Goal: Task Accomplishment & Management: Manage account settings

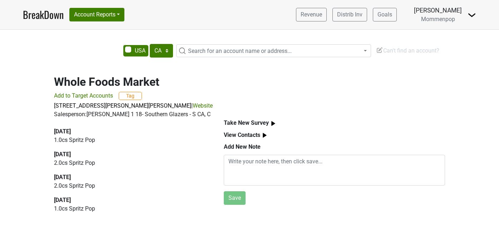
select select "CA"
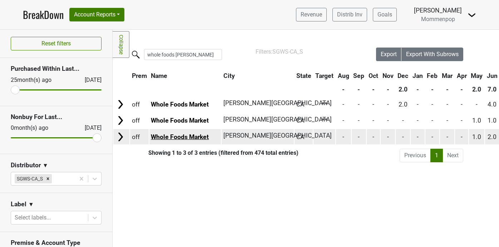
click at [190, 136] on link "Whole Foods Market" at bounding box center [180, 136] width 58 height 7
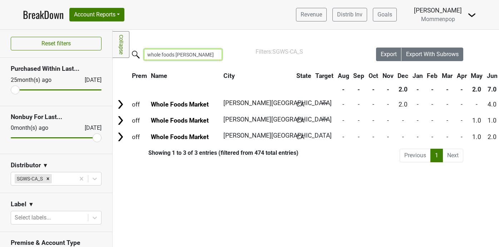
click at [196, 51] on input "whole foods sherman" at bounding box center [183, 54] width 78 height 11
click at [197, 53] on input "whole foods sherman" at bounding box center [183, 54] width 78 height 11
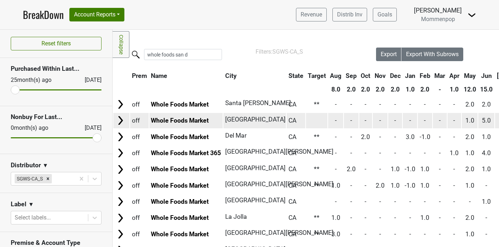
click at [190, 125] on td "Whole Foods Market" at bounding box center [186, 120] width 74 height 15
click at [191, 121] on link "Whole Foods Market" at bounding box center [180, 120] width 58 height 7
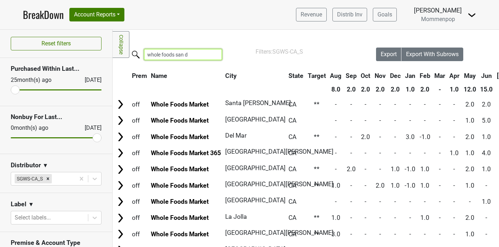
click at [193, 53] on input "whole foods san d" at bounding box center [183, 54] width 78 height 11
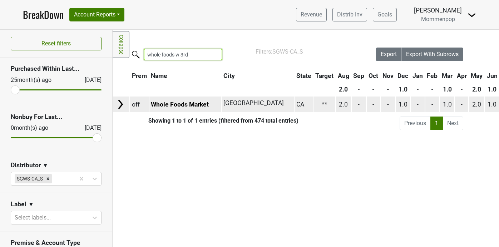
type input "whole foods w 3rd"
click at [184, 101] on link "Whole Foods Market" at bounding box center [180, 104] width 58 height 7
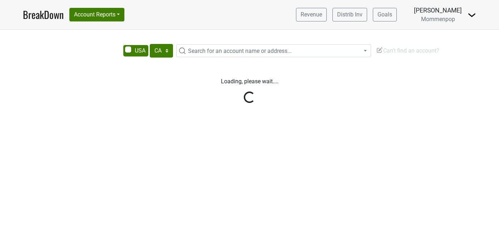
select select "CA"
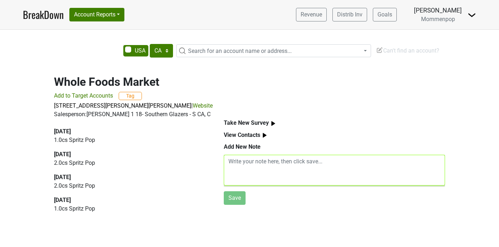
click at [291, 161] on textarea at bounding box center [334, 170] width 221 height 31
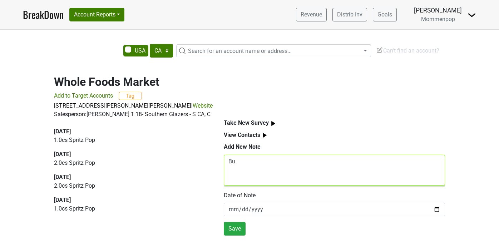
type textarea "B"
click at [229, 161] on textarea "Spritz selling organically. Store employees are also purchasing" at bounding box center [334, 170] width 221 height 31
click at [307, 164] on textarea "Talked to Specialty A.M. Spritz selling organically. Store employees are also p…" at bounding box center [334, 170] width 221 height 31
click at [357, 165] on textarea "Talked to Specialty A.M. Spritz is selling organically. Store employees are als…" at bounding box center [334, 170] width 221 height 31
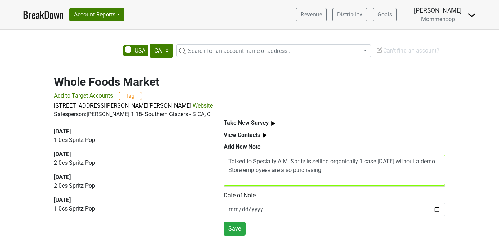
click at [358, 163] on textarea "Talked to Specialty A.M. Spritz is selling organically 1 case in 2 weeks withou…" at bounding box center [334, 170] width 221 height 31
click at [367, 171] on textarea "Talked to Specialty A.M. Spritz is selling organically - 1 case in 2 weeks with…" at bounding box center [334, 170] width 221 height 31
drag, startPoint x: 246, startPoint y: 171, endPoint x: 344, endPoint y: 175, distance: 98.0
click at [344, 175] on textarea "Talked to Specialty A.M. Spritz is selling organically - 1 case in 2 weeks with…" at bounding box center [334, 170] width 221 height 31
click at [364, 172] on textarea "Talked to Specialty A.M. Spritz is selling organically - 1 case in 2 weeks with…" at bounding box center [334, 170] width 221 height 31
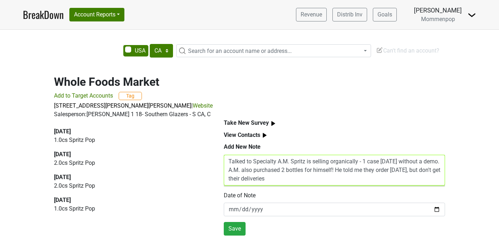
click at [303, 179] on textarea "Talked to Specialty A.M. Spritz is selling organically - 1 case in 2 weeks with…" at bounding box center [334, 170] width 221 height 31
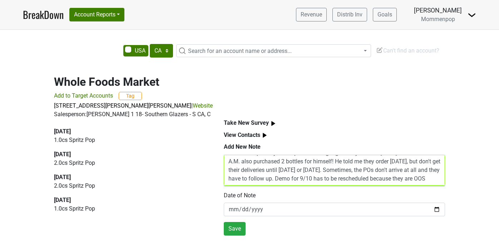
click at [352, 174] on textarea "Talked to Specialty A.M. Spritz is selling organically - 1 case in 2 weeks with…" at bounding box center [334, 170] width 221 height 31
click at [303, 180] on textarea "Talked to Specialty A.M. Spritz is selling organically - 1 case in 2 weeks with…" at bounding box center [334, 170] width 221 height 31
click at [274, 180] on textarea "Talked to Specialty A.M. Spritz is selling organically - 1 case in 2 weeks with…" at bounding box center [334, 170] width 221 height 31
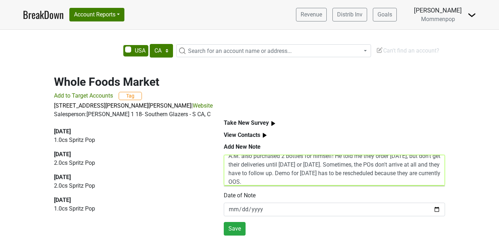
click at [312, 182] on textarea "Talked to Specialty A.M. Spritz is selling organically - 1 case in 2 weeks with…" at bounding box center [334, 170] width 221 height 31
type textarea "Talked to Specialty A.M. Spritz is selling organically - 1 case in 2 weeks with…"
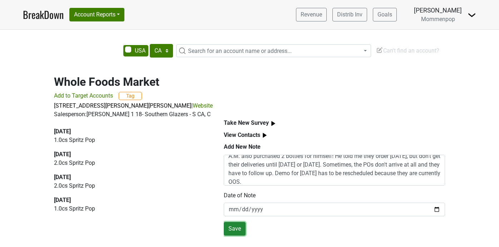
click at [230, 228] on button "Save" at bounding box center [235, 229] width 22 height 14
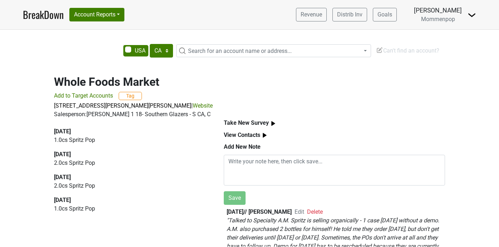
scroll to position [0, 0]
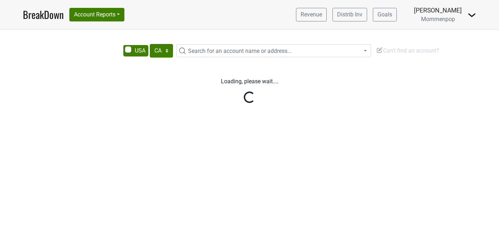
select select "CA"
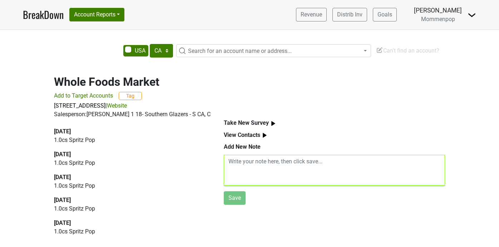
click at [237, 170] on textarea at bounding box center [334, 170] width 221 height 31
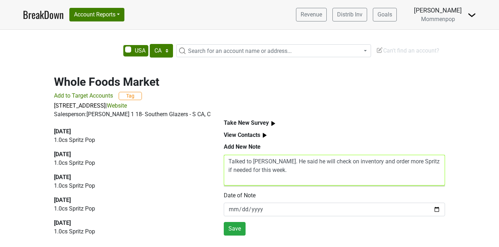
click at [266, 161] on textarea "Talked to Colin. He said he will check on inventory and order more Spritz if ne…" at bounding box center [334, 170] width 221 height 31
click at [268, 163] on textarea "Talked to Colin, A.M.. He said he will check on inventory and order more Spritz…" at bounding box center [334, 170] width 221 height 31
click at [305, 164] on textarea "Talked to Colin, Specialty A.M.. He said he will check on inventory and order m…" at bounding box center [334, 170] width 221 height 31
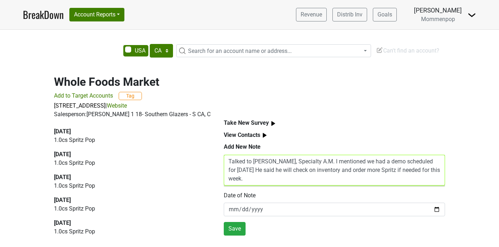
click at [336, 162] on textarea "Talked to Colin, Specialty A.M. I mentioned we had a demo scheduled for Wed, 9/…" at bounding box center [334, 170] width 221 height 31
click at [240, 171] on textarea "Talked to Colin, Specialty A.M. I let him know we had a demo scheduled for Wed,…" at bounding box center [334, 170] width 221 height 31
click at [260, 179] on textarea "Talked to Colin, Specialty A.M. I let him know we had a demo scheduled for Wed,…" at bounding box center [334, 170] width 221 height 31
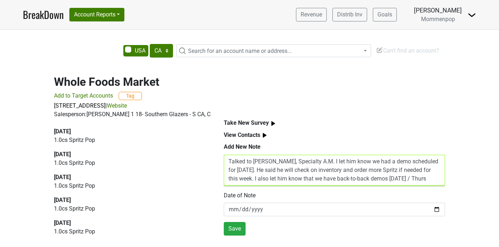
click at [399, 179] on textarea "Talked to Colin, Specialty A.M. I let him know we had a demo scheduled for Wed,…" at bounding box center [334, 170] width 221 height 31
click at [429, 180] on textarea "Talked to Colin, Specialty A.M. I let him know we had a demo scheduled for Wed,…" at bounding box center [334, 170] width 221 height 31
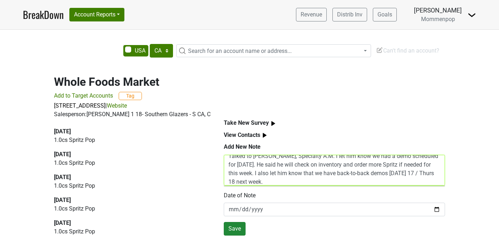
type textarea "Talked to Colin, Specialty A.M. I let him know we had a demo scheduled for Wed,…"
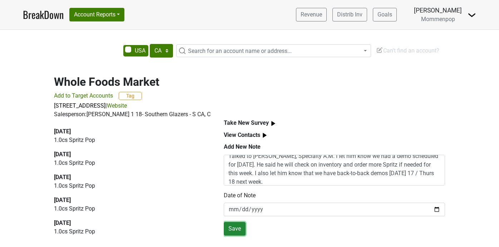
click at [233, 225] on button "Save" at bounding box center [235, 229] width 22 height 14
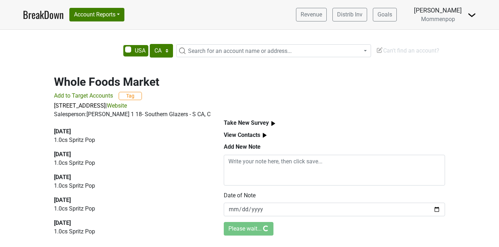
scroll to position [0, 0]
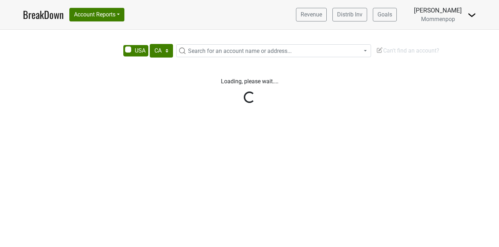
select select "CA"
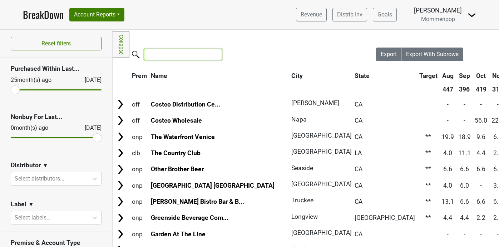
click at [165, 53] on input "search" at bounding box center [183, 54] width 78 height 11
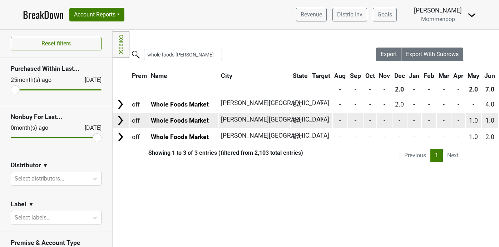
click at [197, 122] on link "Whole Foods Market" at bounding box center [180, 120] width 58 height 7
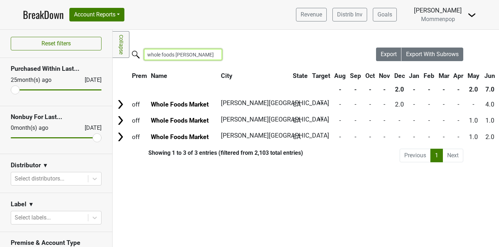
click at [198, 53] on input "whole foods sherman" at bounding box center [183, 54] width 78 height 11
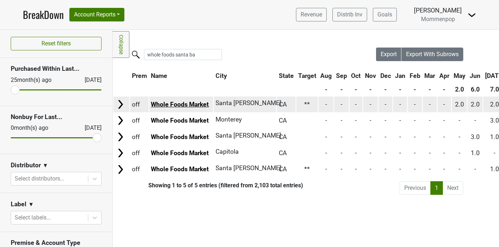
click at [183, 103] on link "Whole Foods Market" at bounding box center [180, 104] width 58 height 7
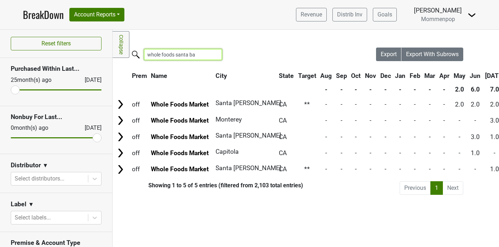
click at [194, 55] on input "whole foods santa ba" at bounding box center [183, 54] width 78 height 11
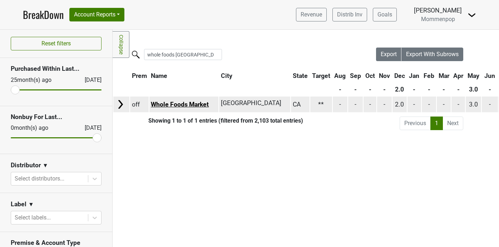
click at [189, 103] on link "Whole Foods Market" at bounding box center [180, 104] width 58 height 7
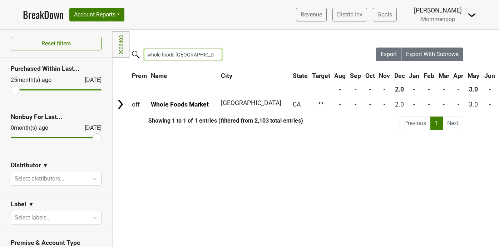
click at [197, 57] on input "whole foods newport" at bounding box center [183, 54] width 78 height 11
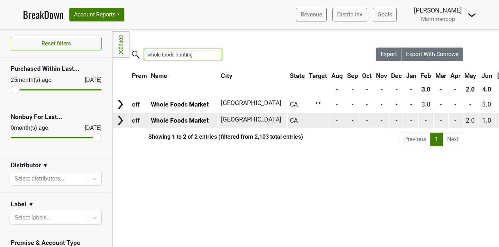
type input "whole foods hunting"
click at [199, 120] on link "Whole Foods Market" at bounding box center [180, 120] width 58 height 7
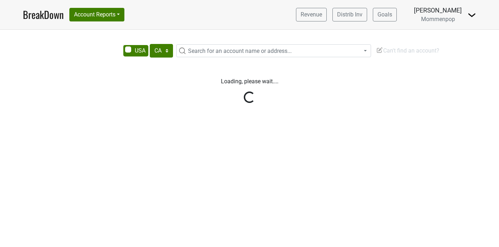
select select "CA"
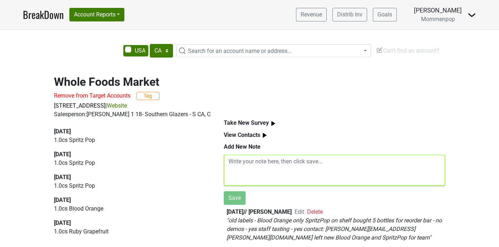
click at [280, 163] on textarea at bounding box center [334, 170] width 221 height 31
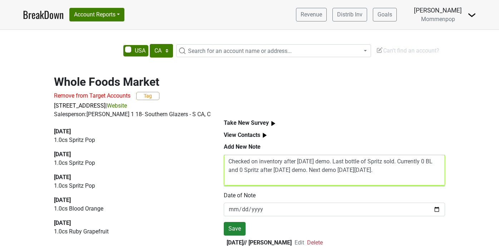
type textarea "Checked on inventory after Saturday demo. Last bottle of Spritz sold. Currently…"
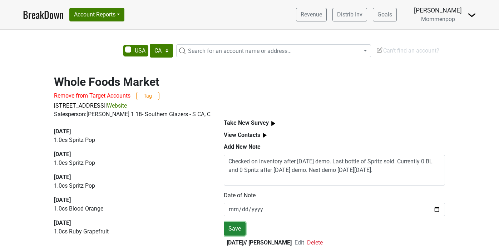
click at [236, 229] on button "Save" at bounding box center [235, 229] width 22 height 14
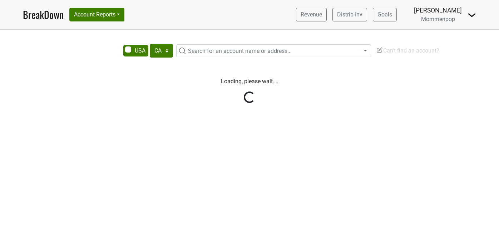
select select "CA"
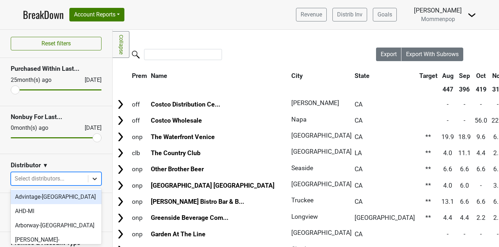
click at [94, 177] on icon at bounding box center [94, 178] width 7 height 7
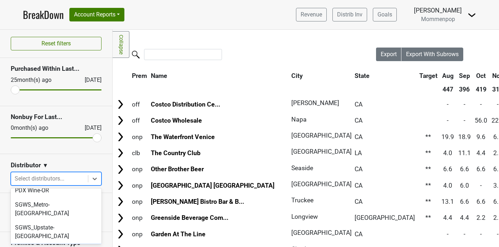
scroll to position [230, 0]
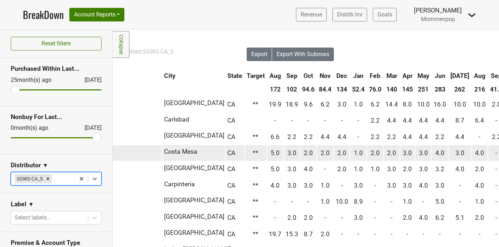
scroll to position [0, 131]
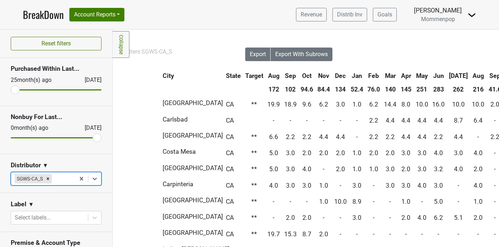
click at [486, 75] on th "Sep" at bounding box center [494, 75] width 16 height 13
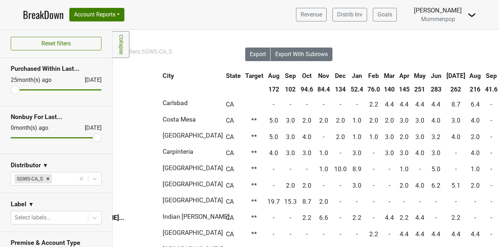
click at [483, 75] on th "Sep" at bounding box center [491, 75] width 16 height 13
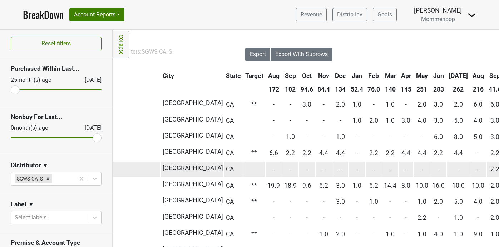
scroll to position [0, 0]
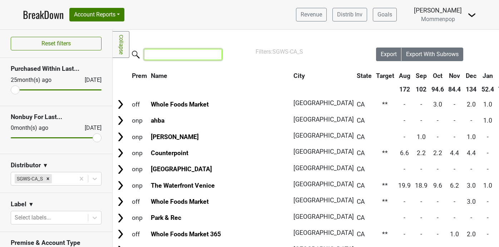
click at [172, 53] on input "search" at bounding box center [183, 54] width 78 height 11
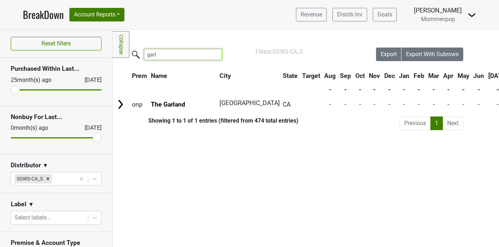
click at [159, 53] on input "garl" at bounding box center [183, 54] width 78 height 11
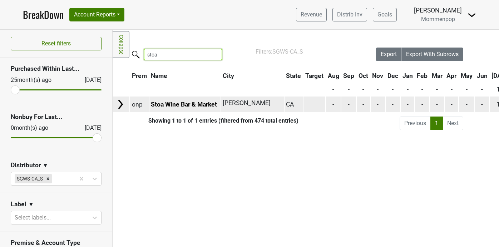
type input "stoa"
click at [194, 103] on link "Stoa Wine Bar & Market" at bounding box center [184, 104] width 66 height 7
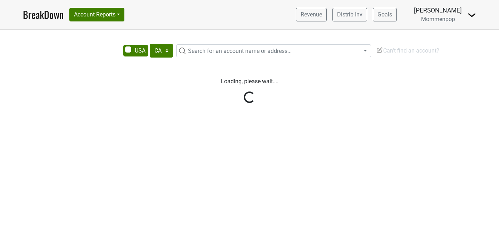
select select "CA"
